Goal: Information Seeking & Learning: Learn about a topic

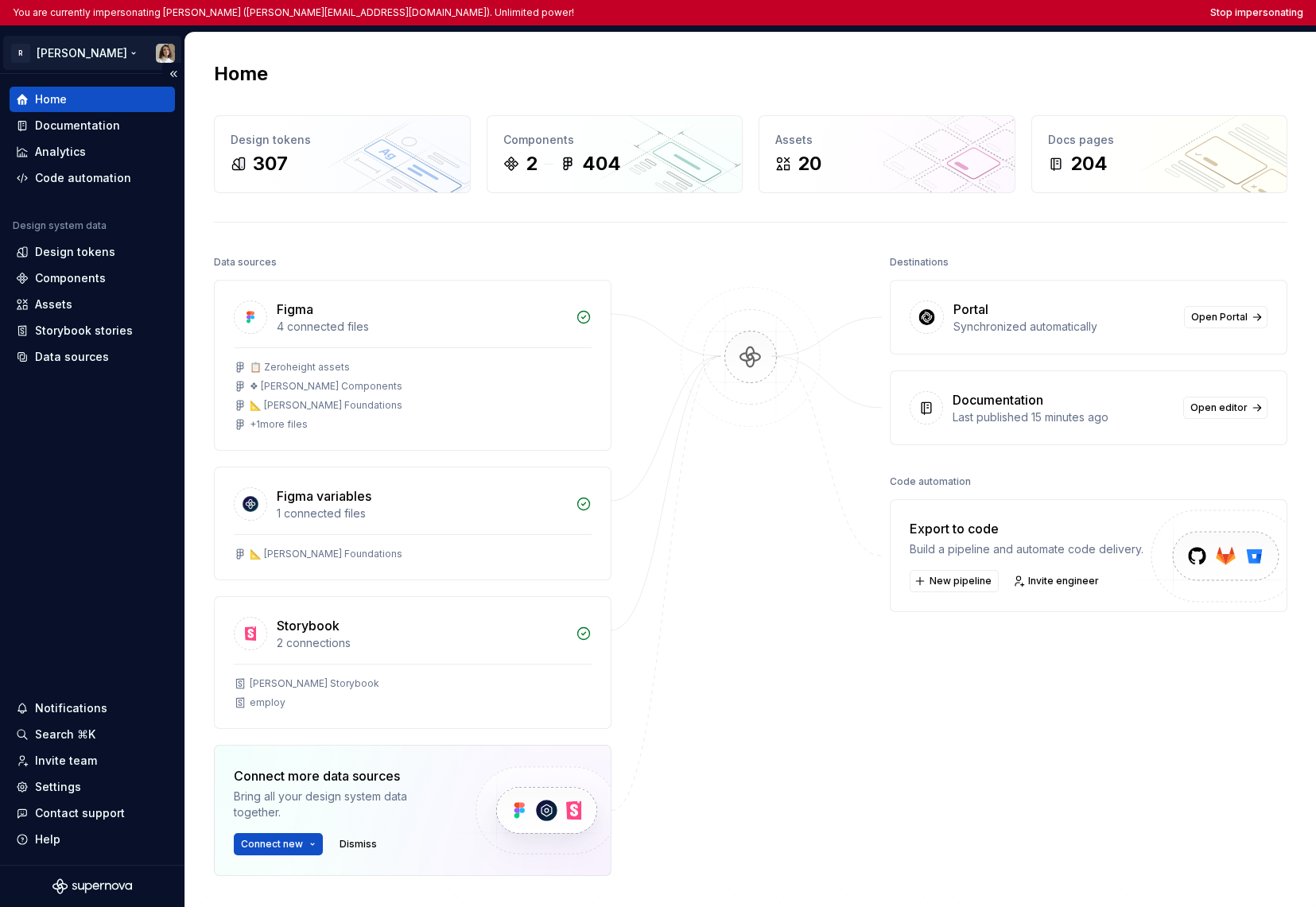
click at [81, 62] on html "You are currently impersonating Sandrina pereira (sandrina@remote.com). Unlimit…" at bounding box center [658, 454] width 1316 height 907
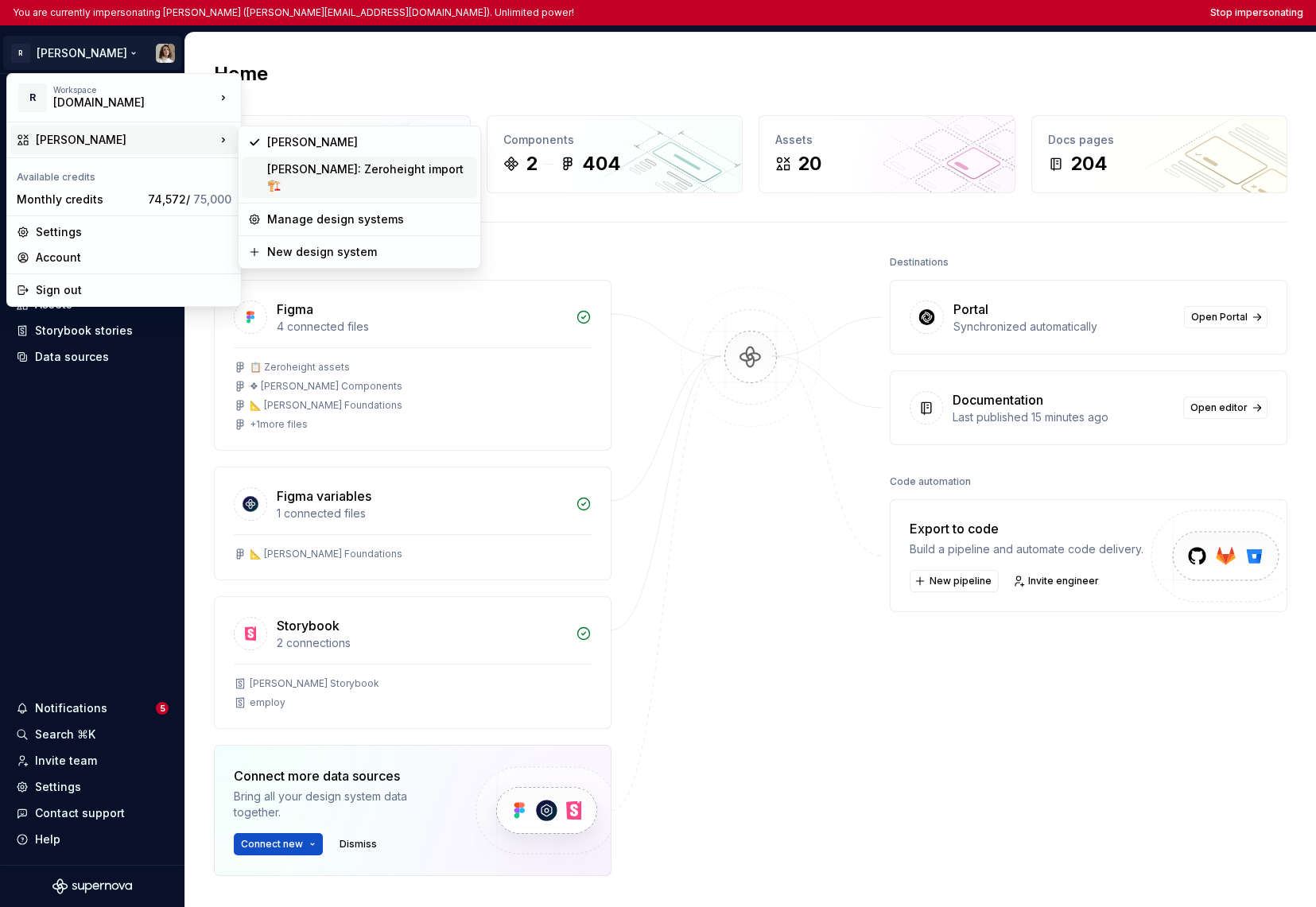
click at [283, 174] on div "Norma: Zeroheight import 🏗️" at bounding box center [368, 177] width 203 height 31
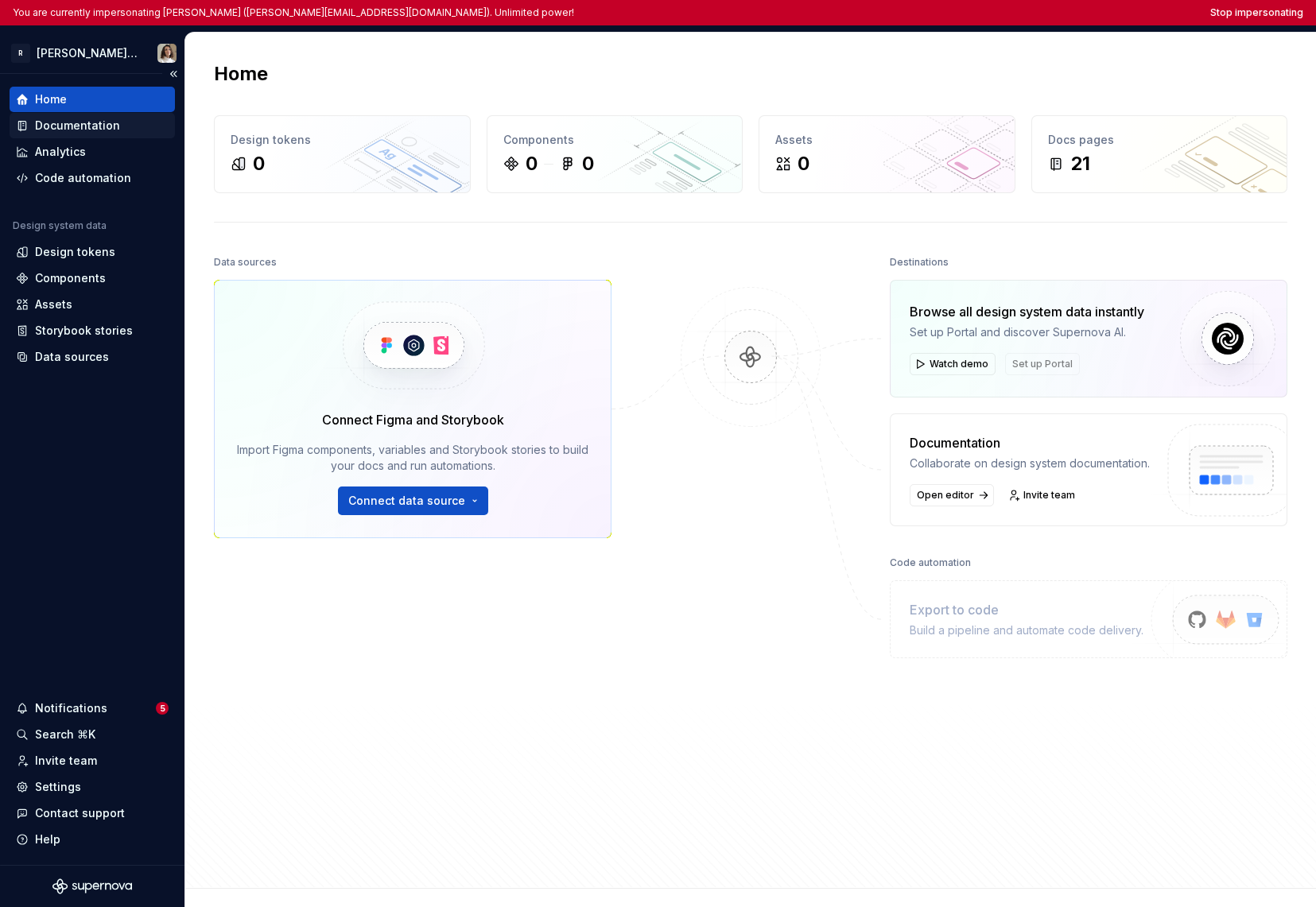
click at [77, 120] on div "Documentation" at bounding box center [78, 126] width 85 height 16
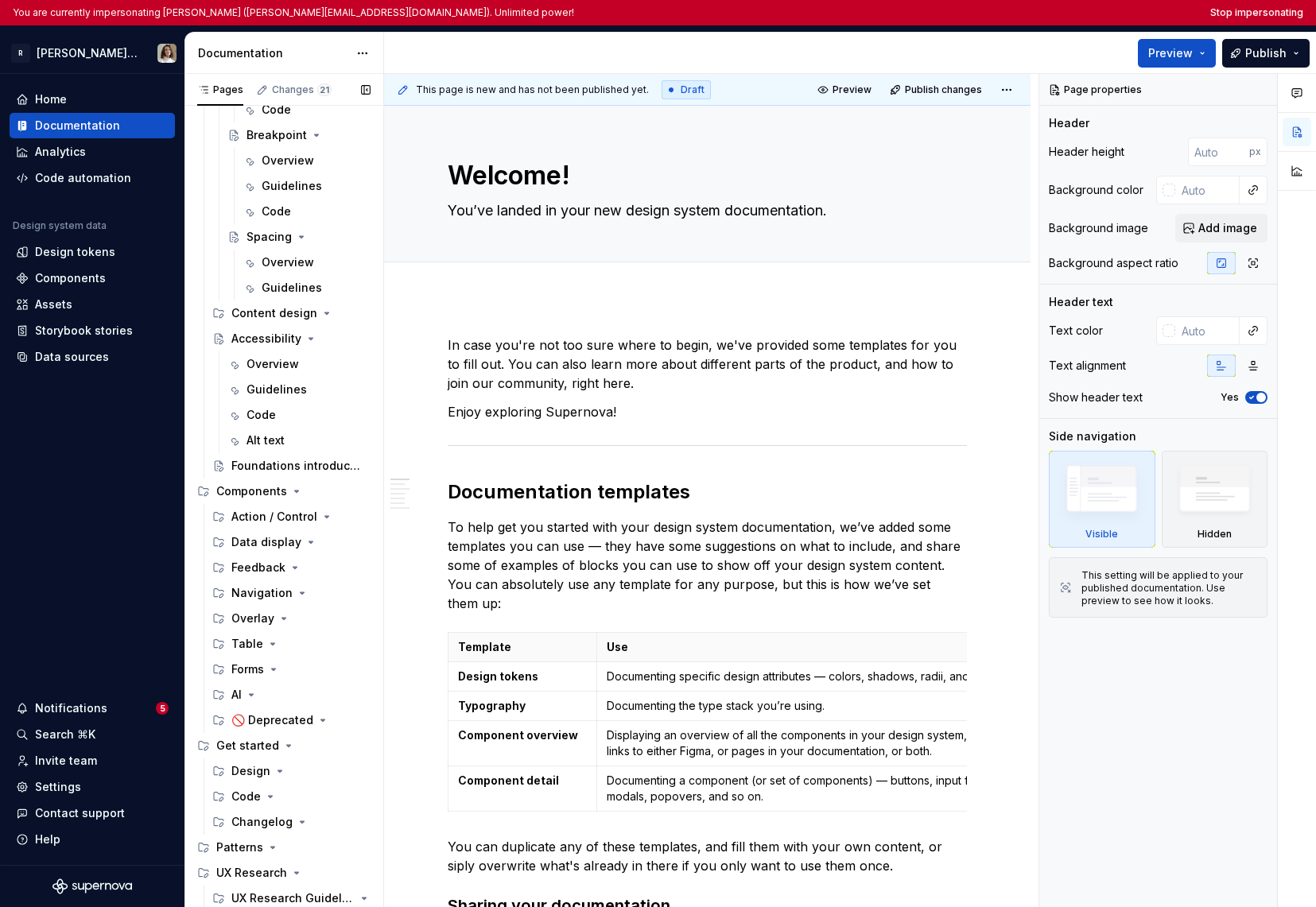
scroll to position [451, 0]
click at [266, 369] on div "Overview" at bounding box center [272, 364] width 52 height 16
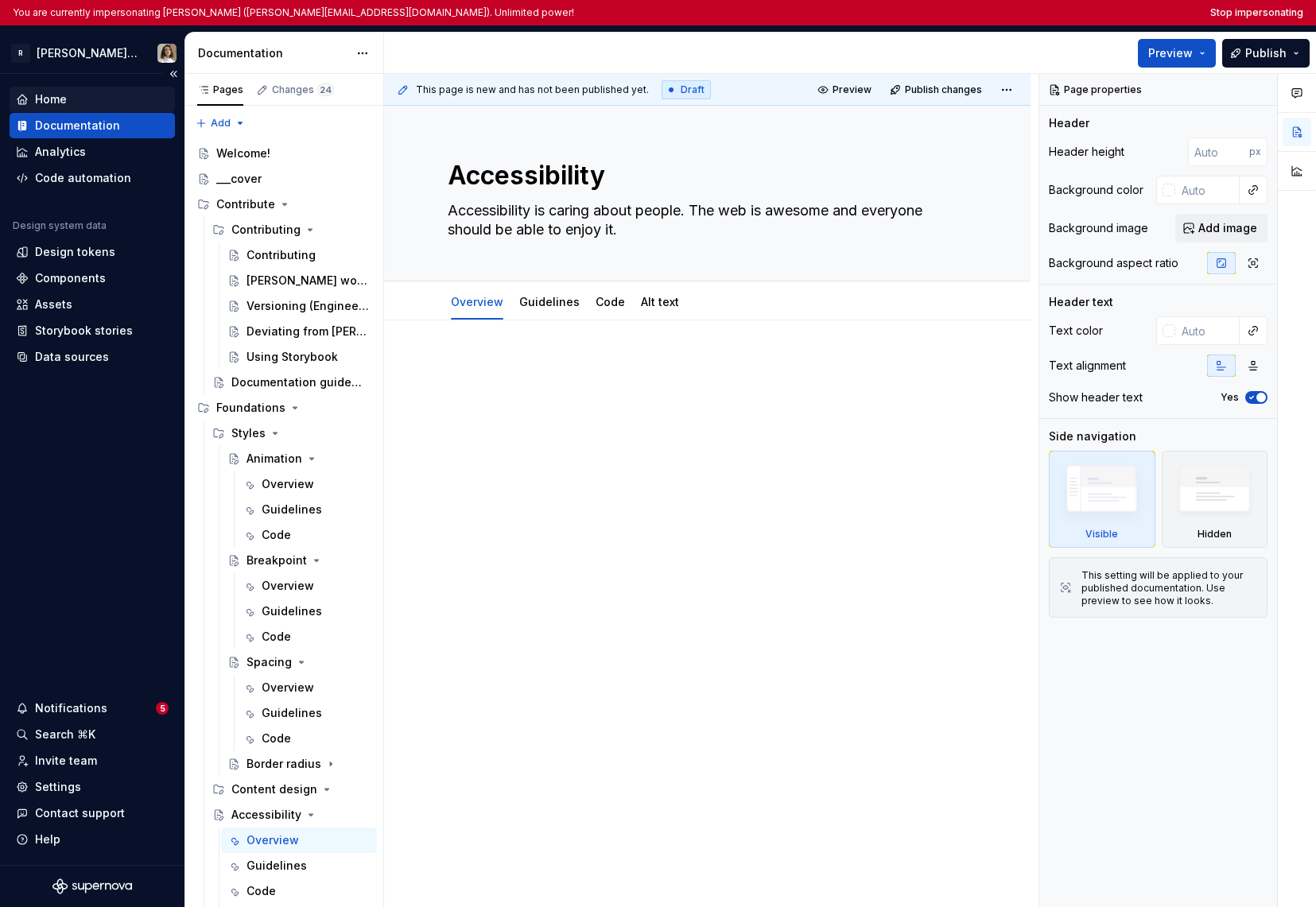
type textarea "*"
click at [75, 98] on div "Home" at bounding box center [92, 99] width 153 height 16
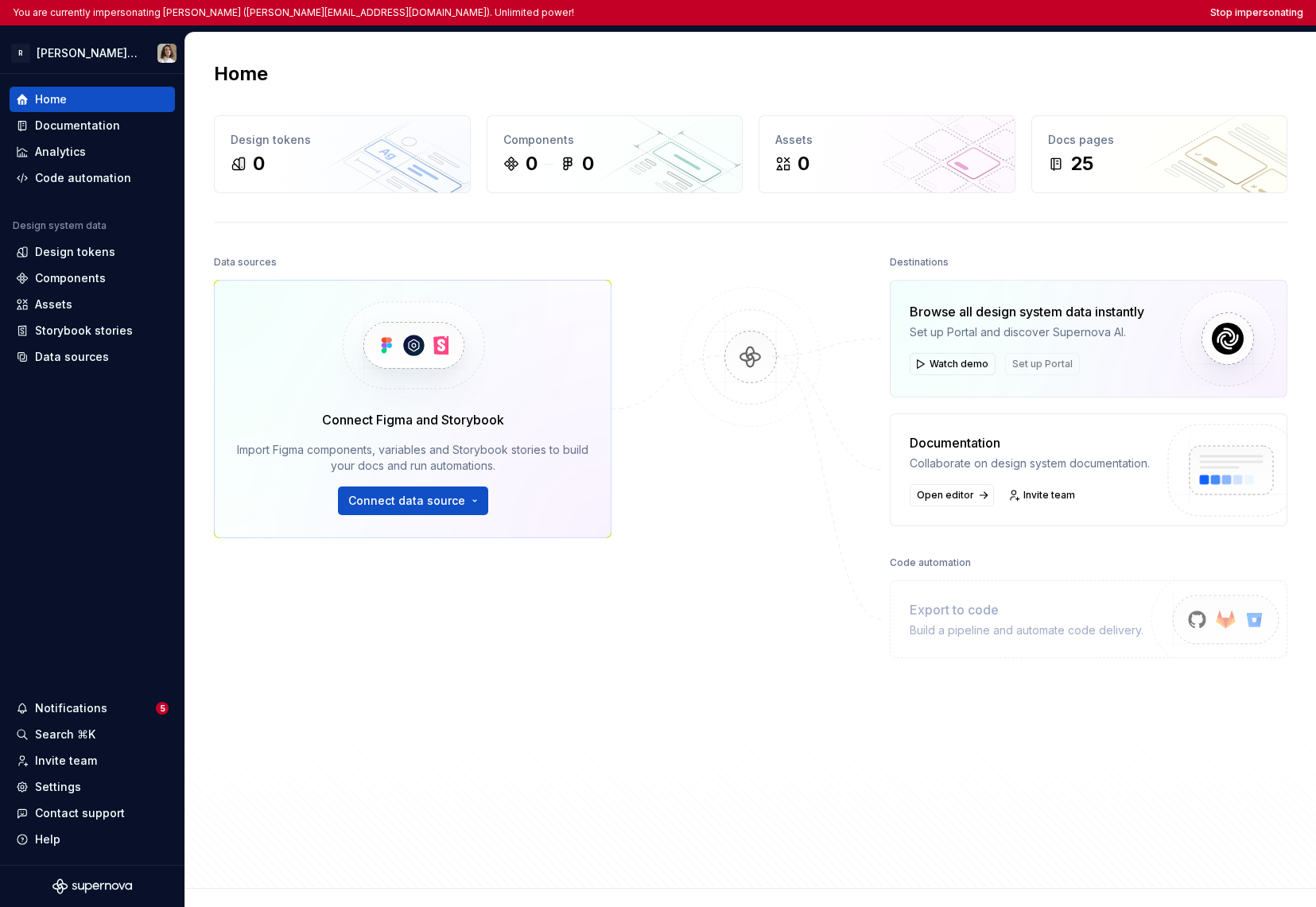
click at [737, 318] on img at bounding box center [750, 373] width 154 height 173
click at [1270, 14] on button "Stop impersonating" at bounding box center [1256, 12] width 93 height 13
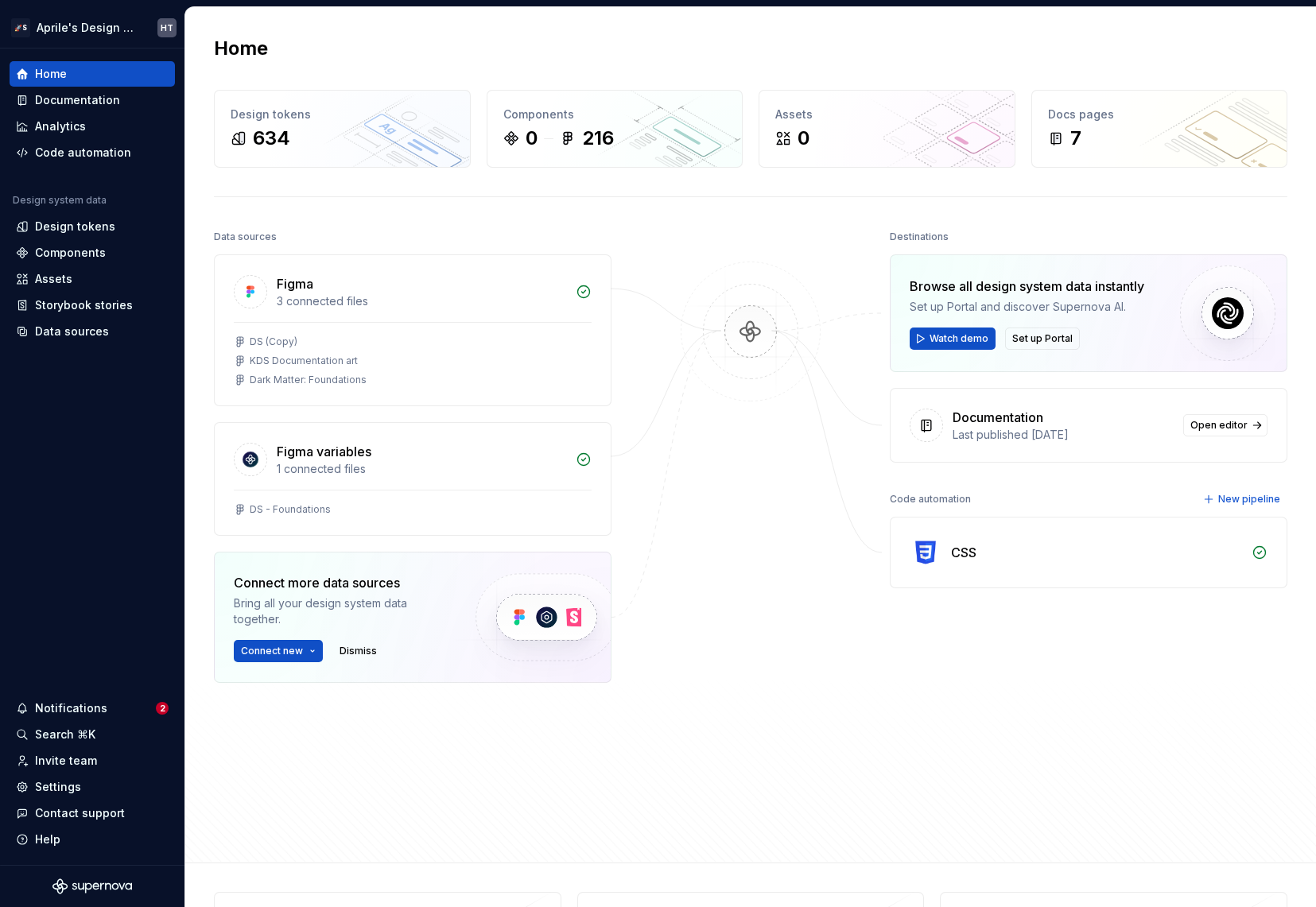
click at [639, 741] on div "Data sources Figma 3 connected files DS (Copy) KDS Documentation art Dark Matte…" at bounding box center [751, 530] width 1074 height 609
